Goal: Task Accomplishment & Management: Manage account settings

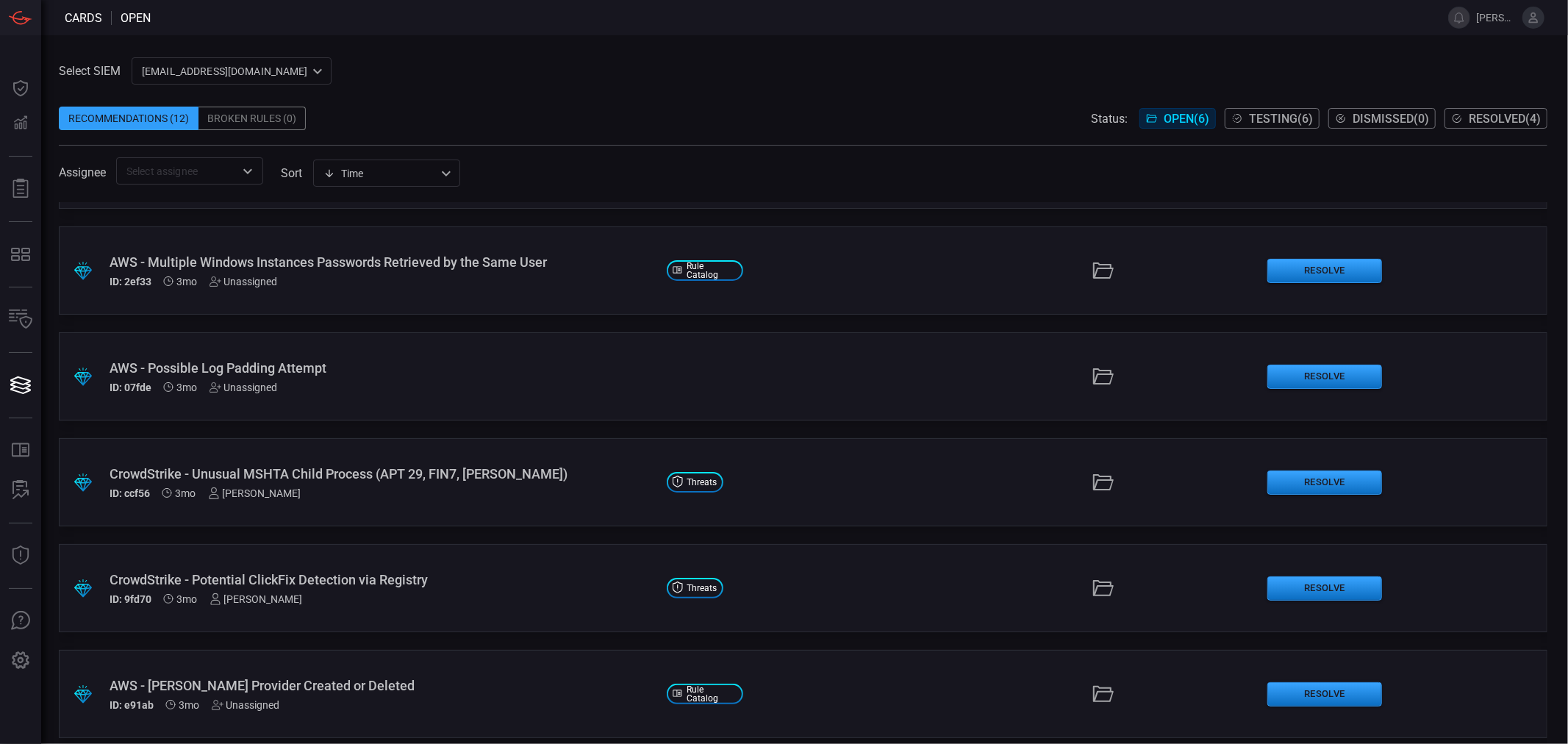
scroll to position [93, 0]
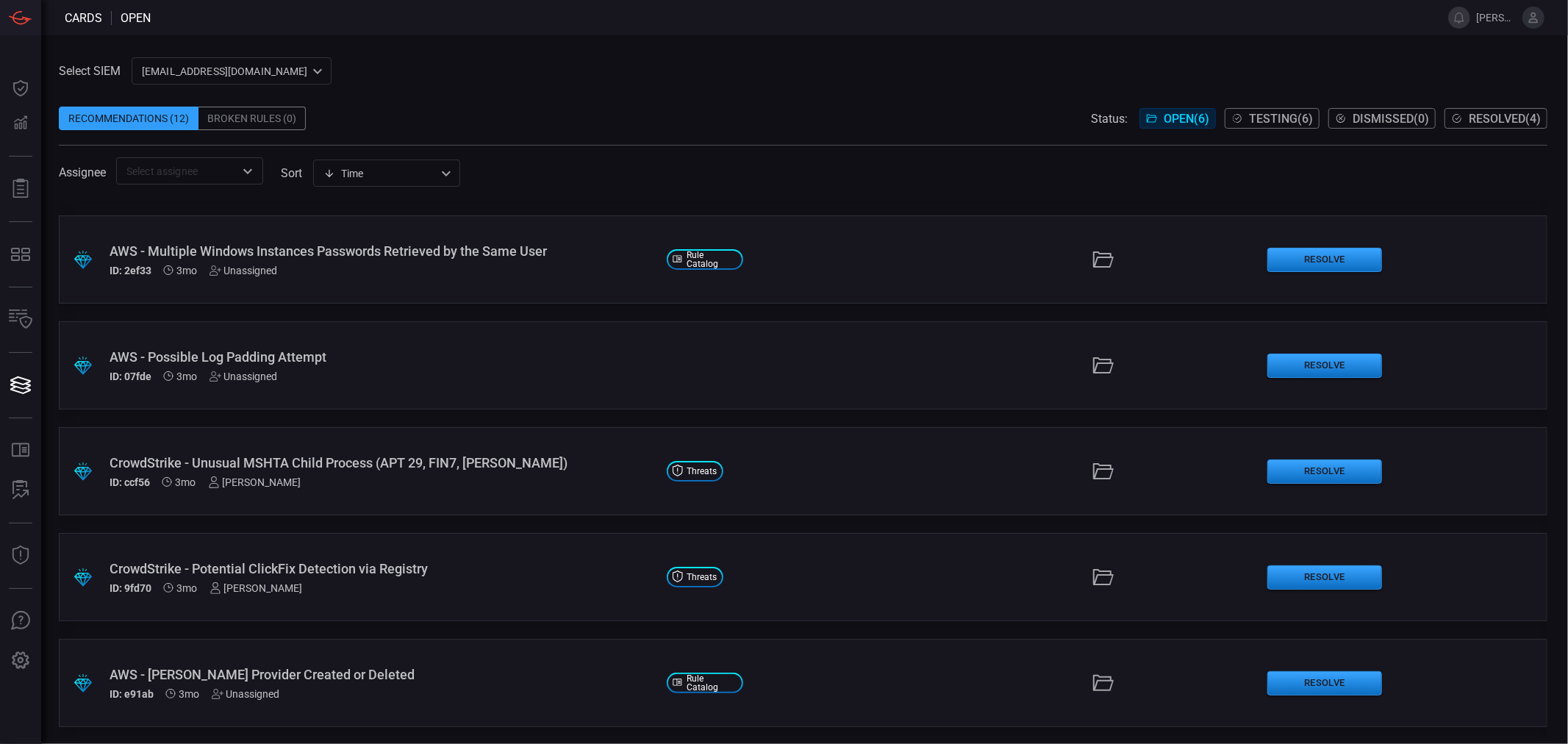
click at [1268, 116] on span "Testing ( 6 )" at bounding box center [1281, 118] width 64 height 14
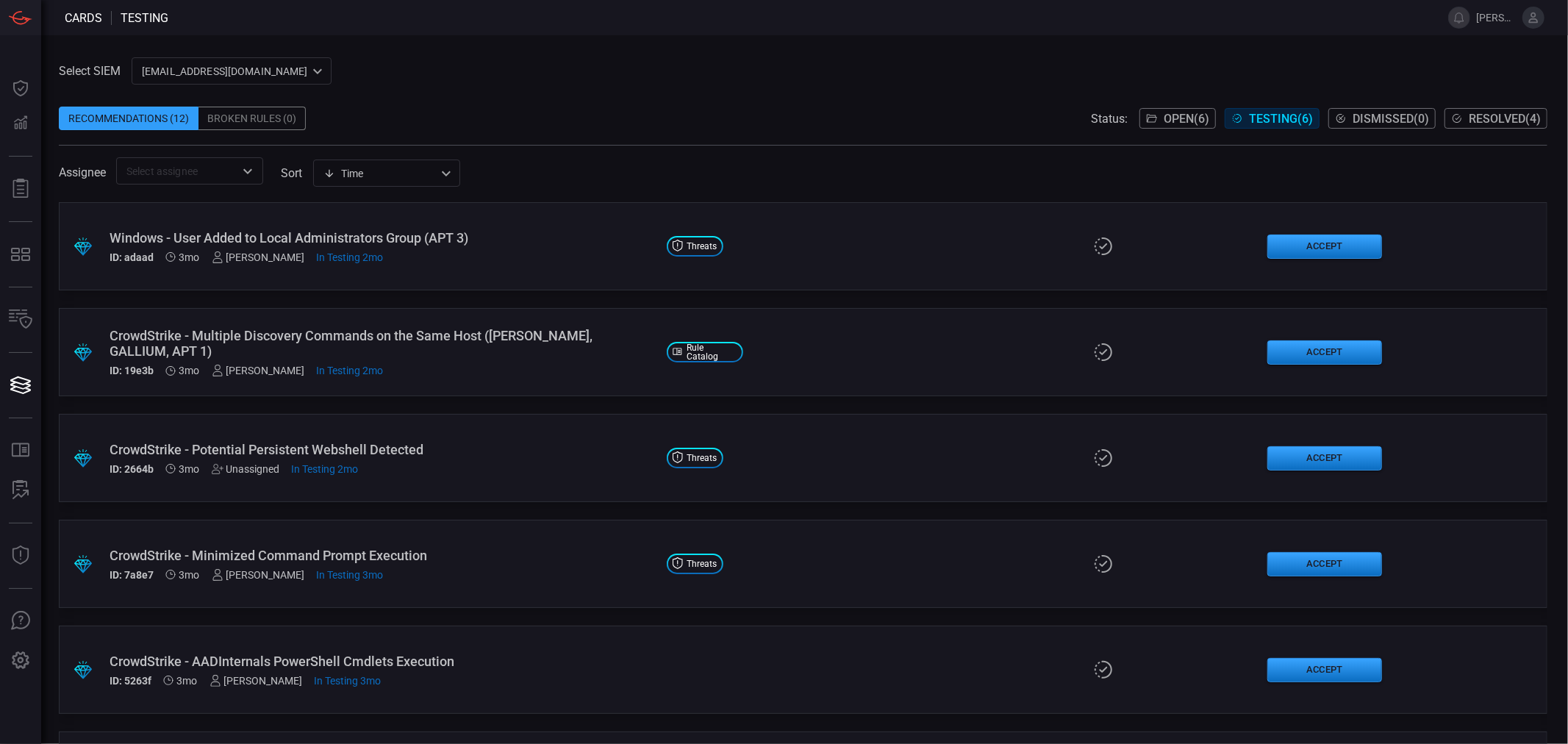
click at [459, 444] on div "CrowdStrike - Potential Persistent Webshell Detected" at bounding box center [382, 449] width 545 height 15
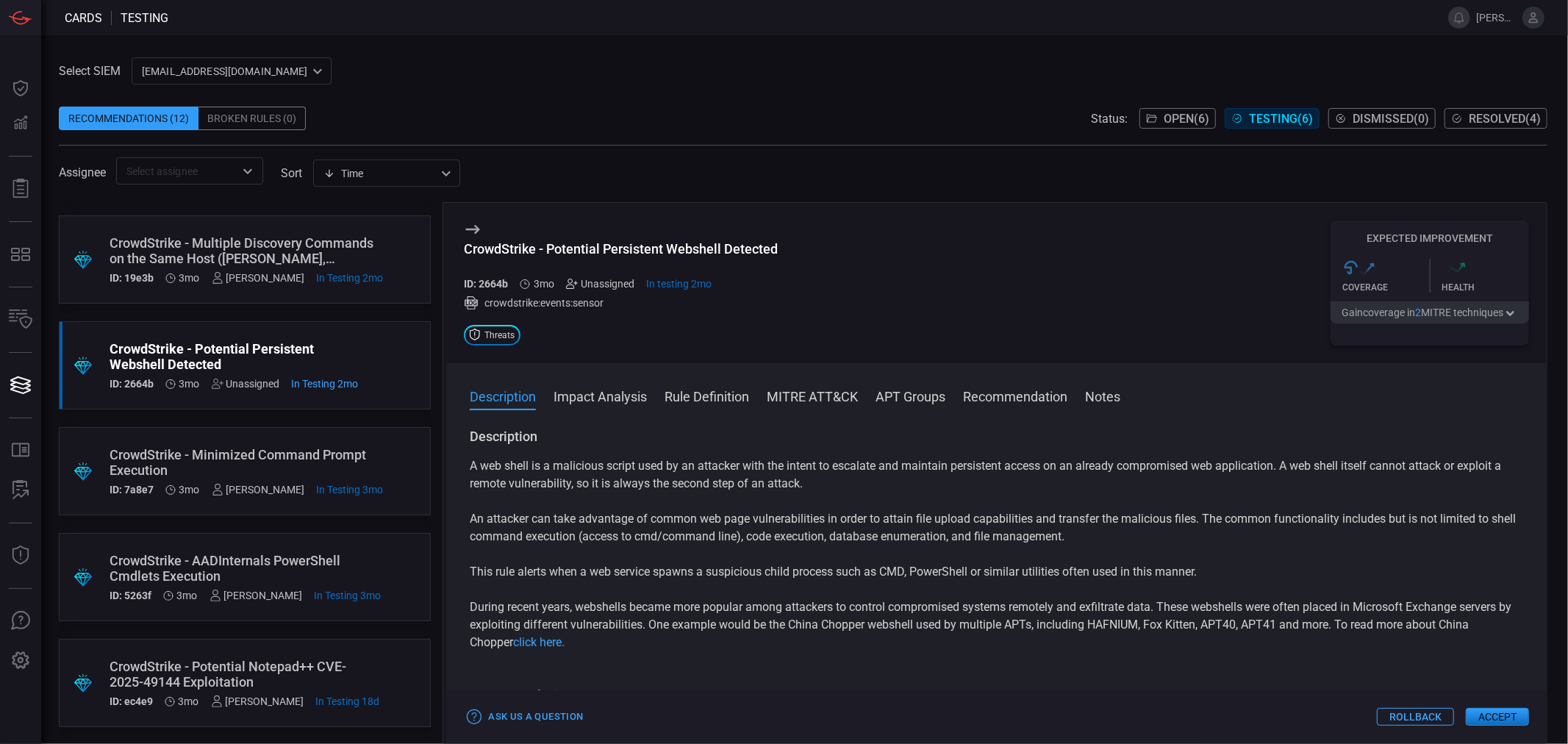
click at [569, 282] on icon at bounding box center [572, 284] width 12 height 12
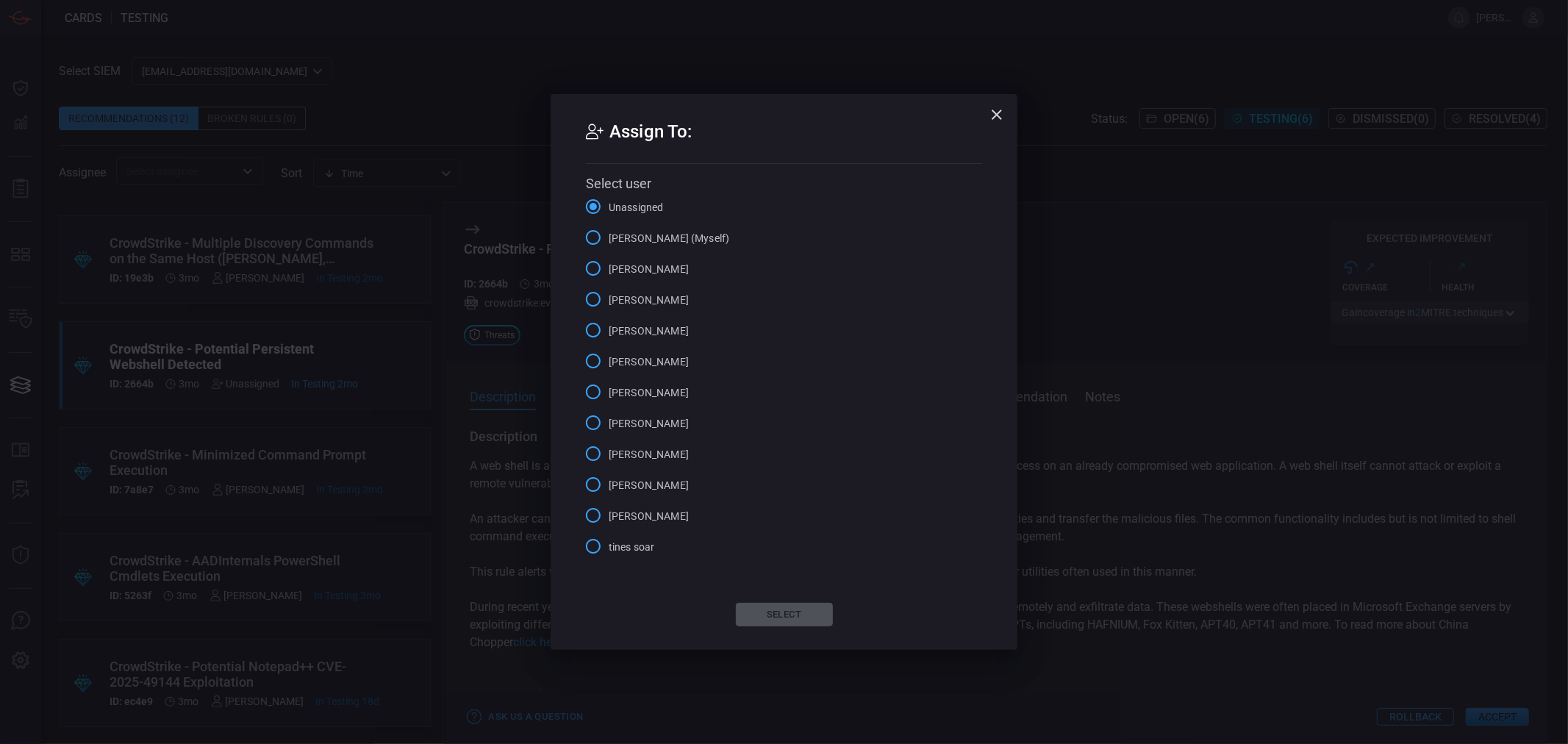
click at [994, 106] on icon "button" at bounding box center [996, 114] width 17 height 17
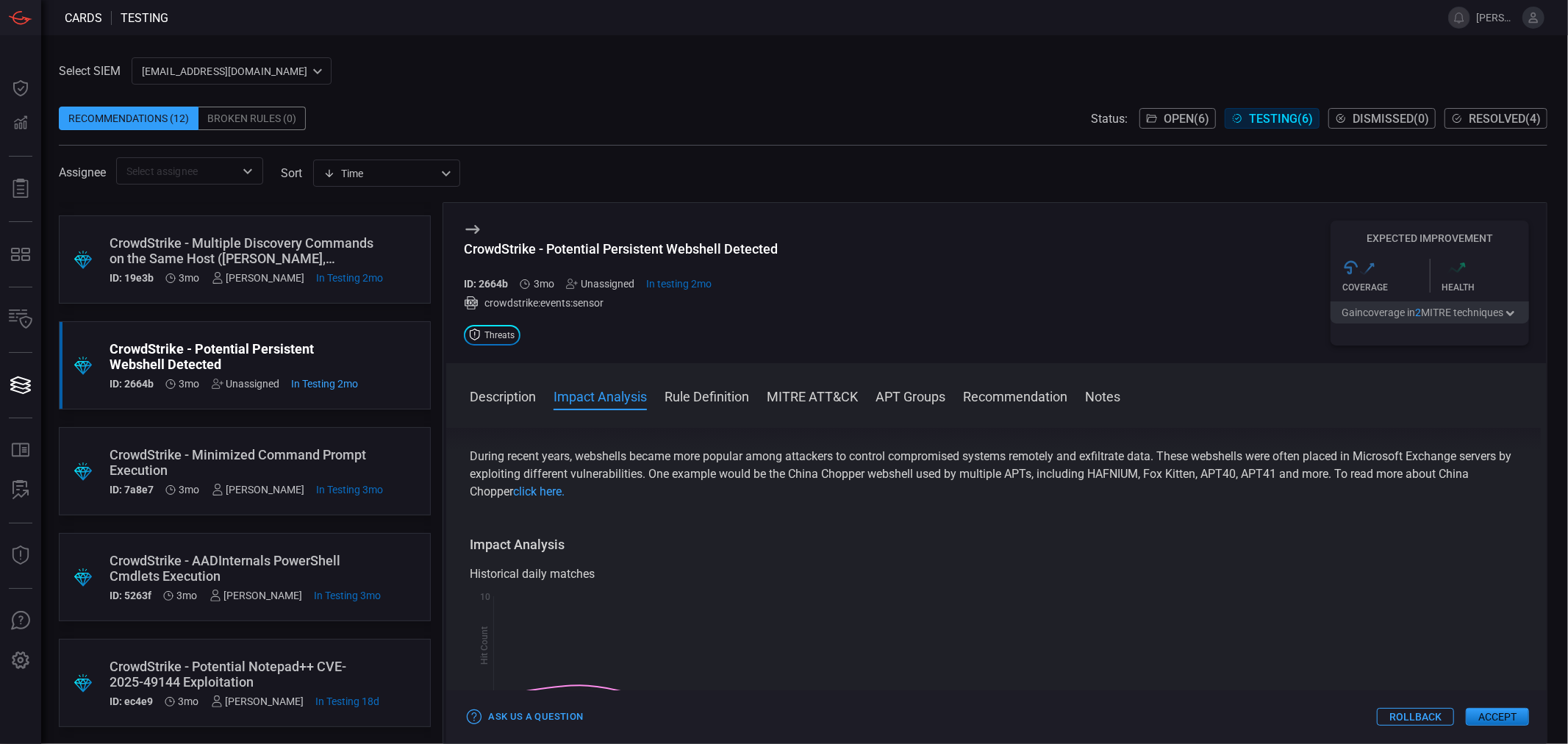
scroll to position [245, 0]
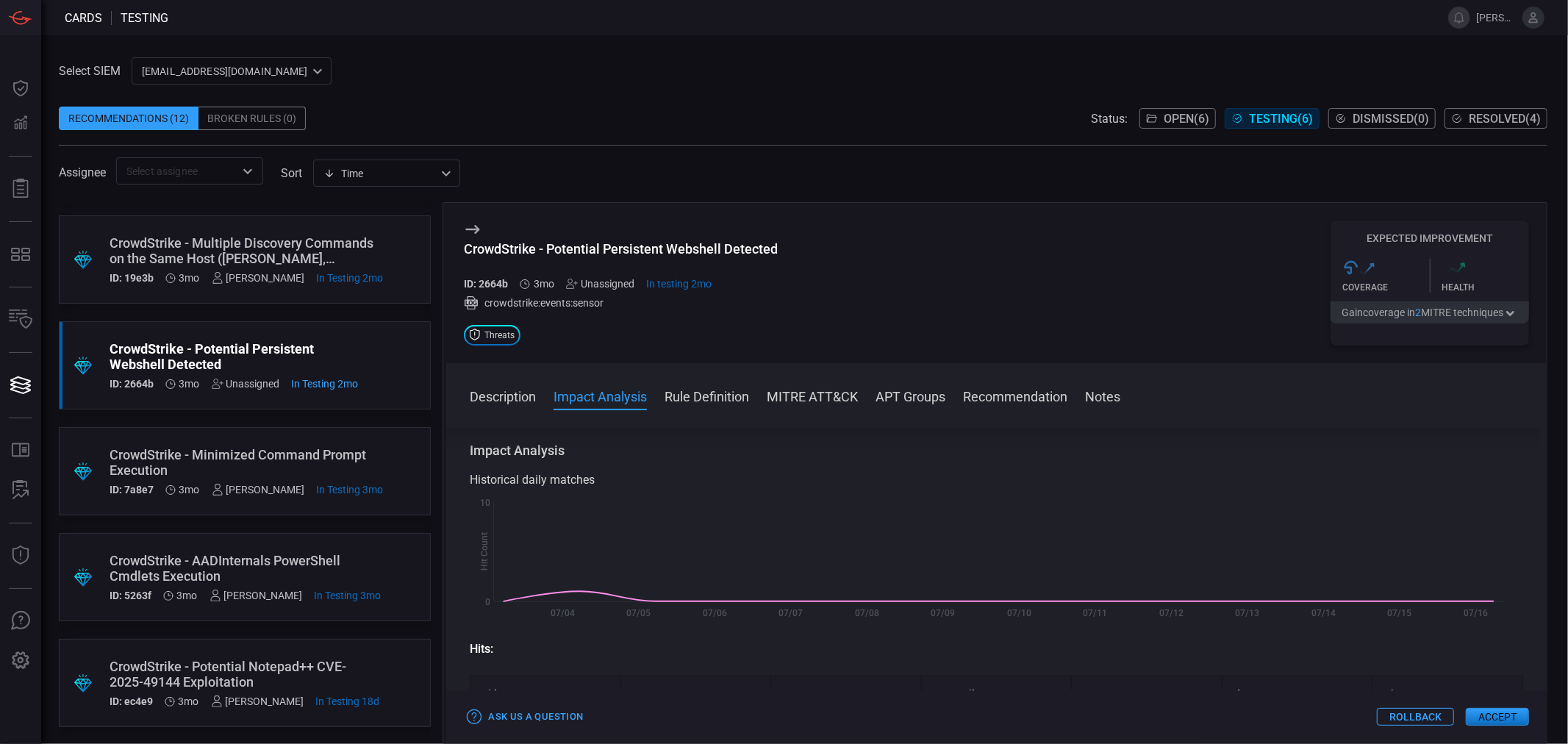
click at [723, 395] on button "Rule Definition" at bounding box center [706, 395] width 85 height 17
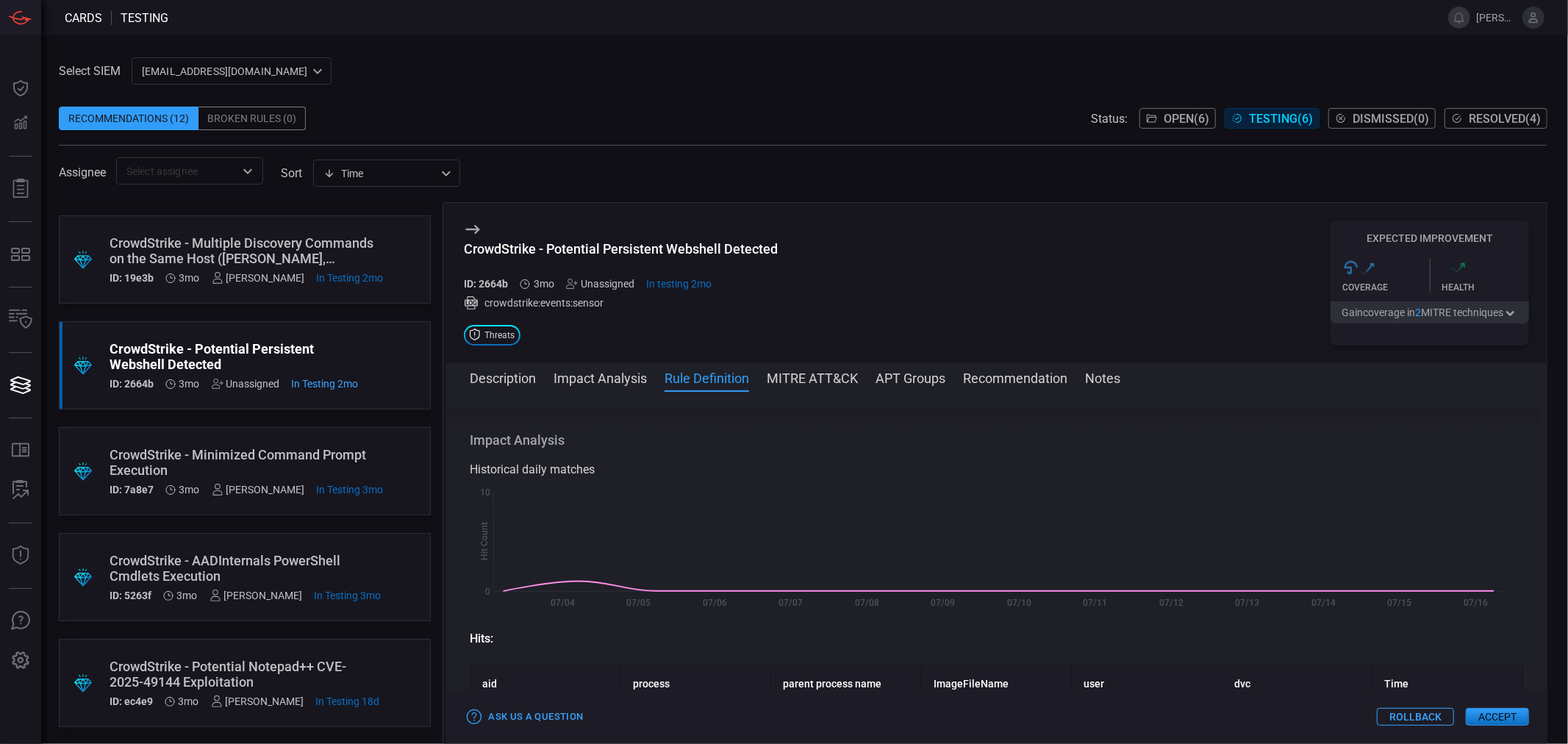
scroll to position [0, 0]
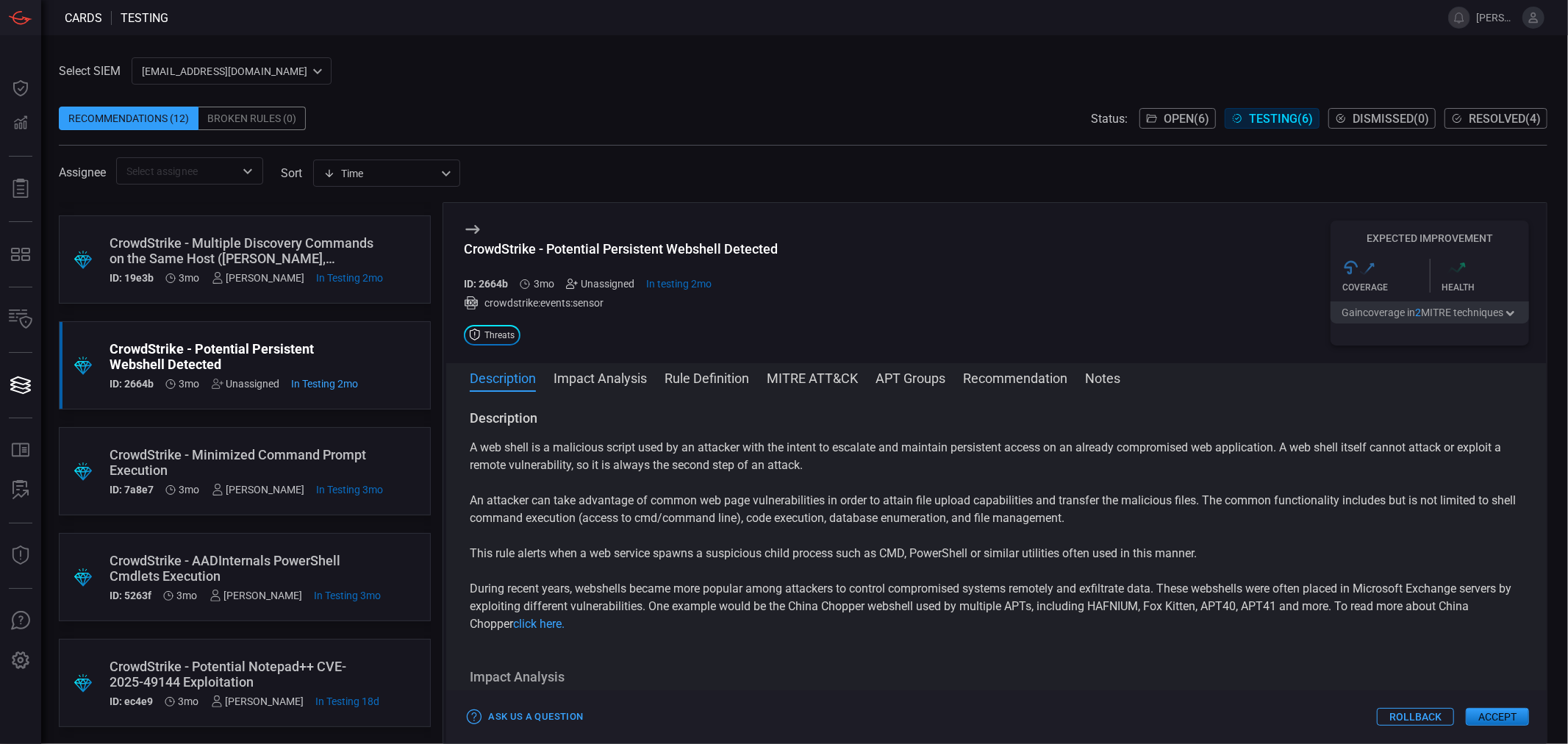
click at [574, 283] on icon at bounding box center [572, 284] width 12 height 12
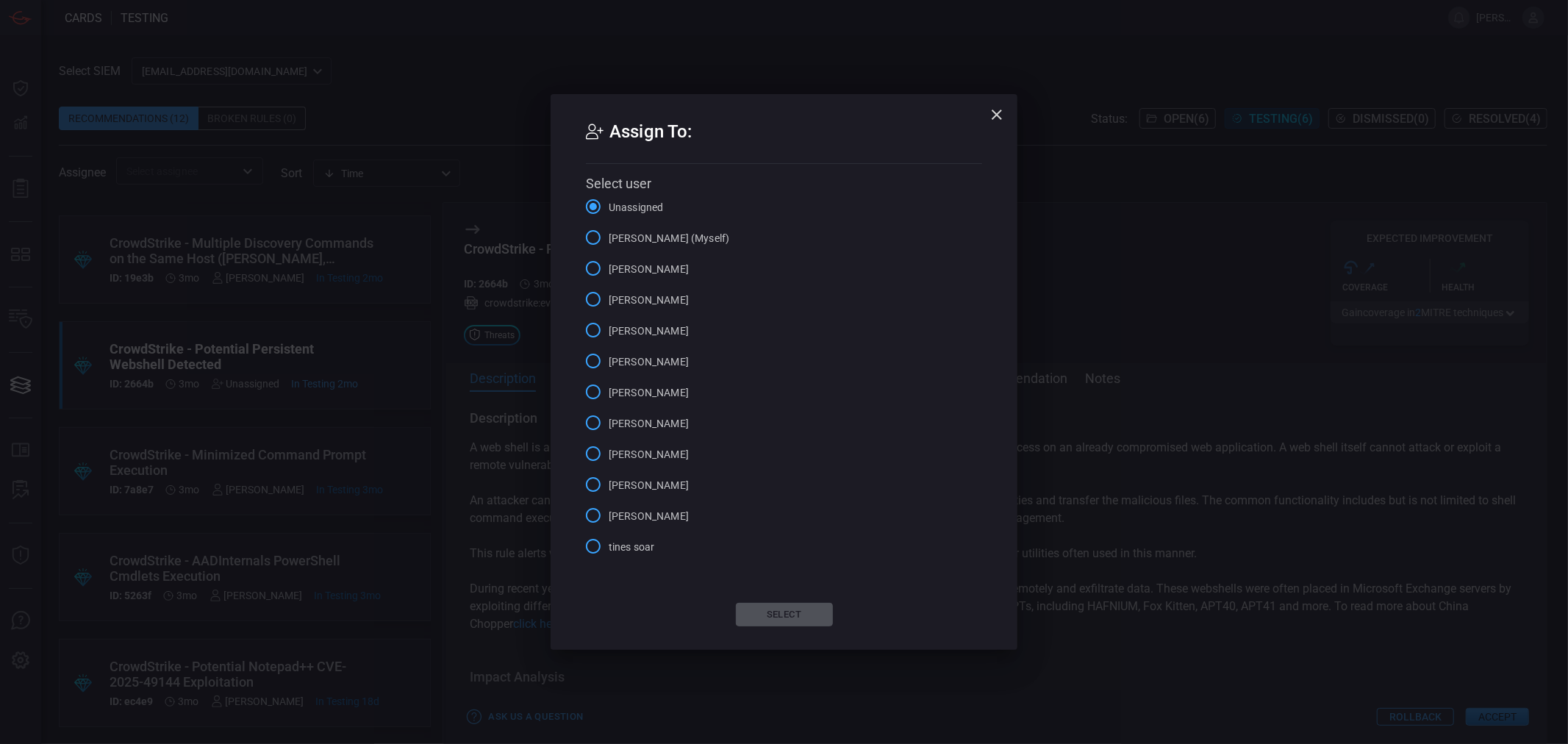
click at [628, 233] on span "[PERSON_NAME] (Myself)" at bounding box center [669, 238] width 121 height 15
click at [609, 233] on input "[PERSON_NAME] (Myself)" at bounding box center [594, 237] width 31 height 31
click at [782, 618] on button "Select" at bounding box center [784, 615] width 97 height 24
